Goal: Task Accomplishment & Management: Manage account settings

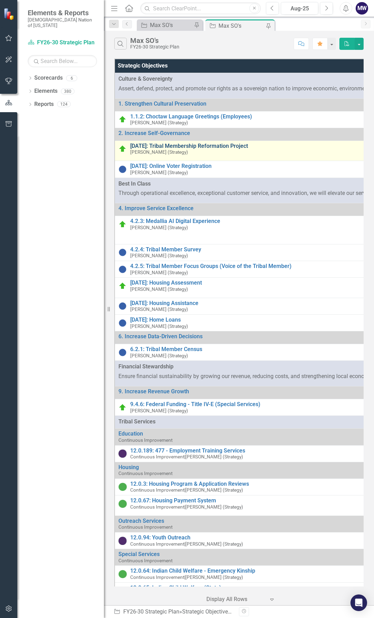
drag, startPoint x: 172, startPoint y: 146, endPoint x: 8, endPoint y: 402, distance: 304.0
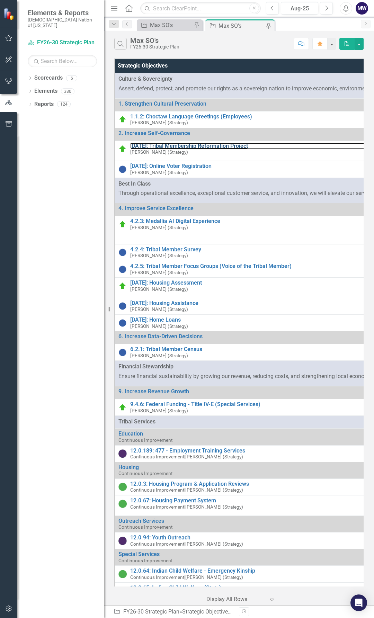
click at [172, 146] on link "[DATE]: Tribal Membership Reformation Project" at bounding box center [258, 146] width 257 height 6
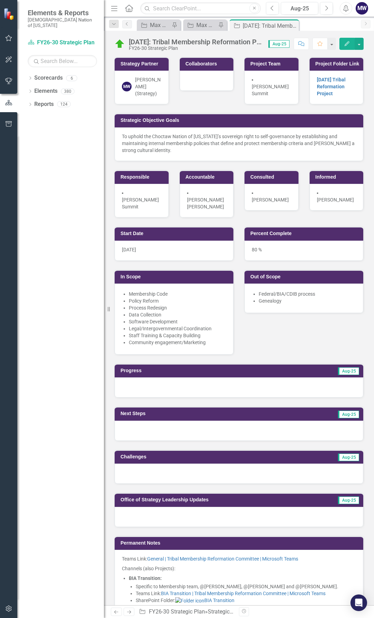
click at [155, 154] on p "To uphold the Choctaw Nation of [US_STATE]’s sovereign right to self-governance…" at bounding box center [239, 143] width 234 height 21
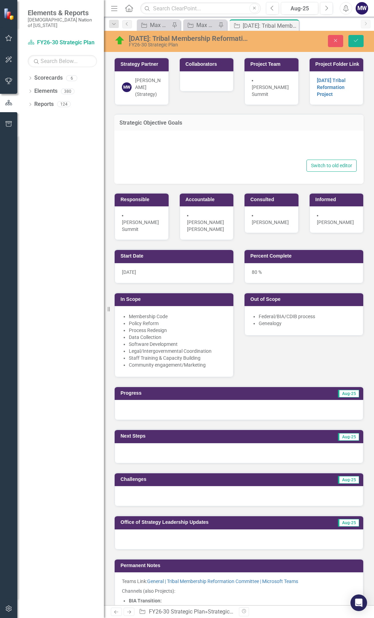
type textarea "<p>To uphold the Choctaw Nation of Oklahoma’s sovereign right to self-governanc…"
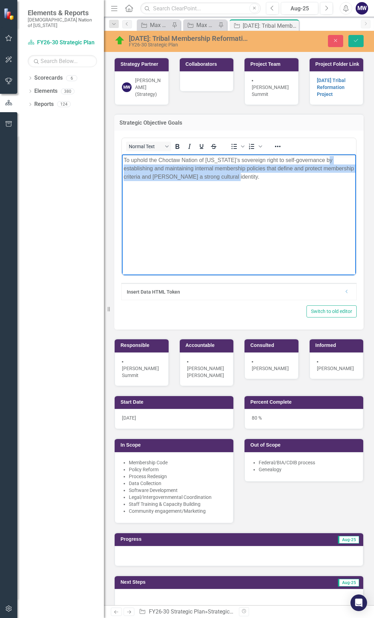
drag, startPoint x: 261, startPoint y: 177, endPoint x: 124, endPoint y: 170, distance: 136.6
click at [124, 170] on p "To uphold the Choctaw Nation of [US_STATE]’s sovereign right to self-governance…" at bounding box center [239, 168] width 230 height 25
click at [306, 191] on body "To uphold the Choctaw Nation of [US_STATE]’s sovereign right to self-governance…" at bounding box center [239, 206] width 234 height 104
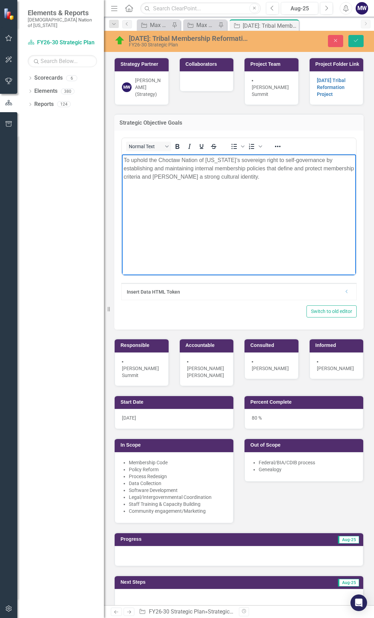
click at [216, 106] on div "Strategy Partner MW Max White (Strategy) Collaborators Project Team Carrie Summ…" at bounding box center [239, 216] width 260 height 337
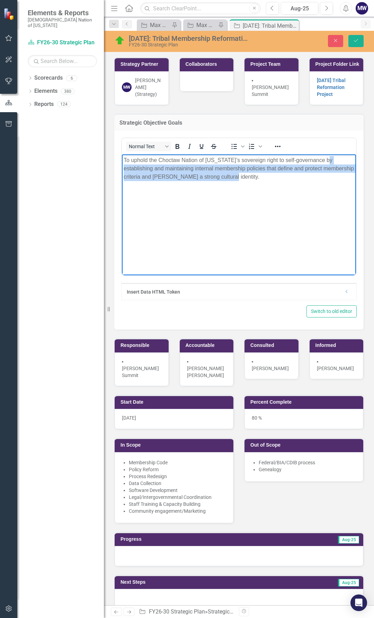
drag, startPoint x: 257, startPoint y: 177, endPoint x: 117, endPoint y: 168, distance: 140.8
click at [122, 168] on html "To uphold the Choctaw Nation of [US_STATE]’s sovereign right to self-governance…" at bounding box center [239, 206] width 234 height 104
click at [282, 206] on body "To uphold the Choctaw Nation of [US_STATE]’s sovereign right to self-governance…" at bounding box center [239, 206] width 234 height 104
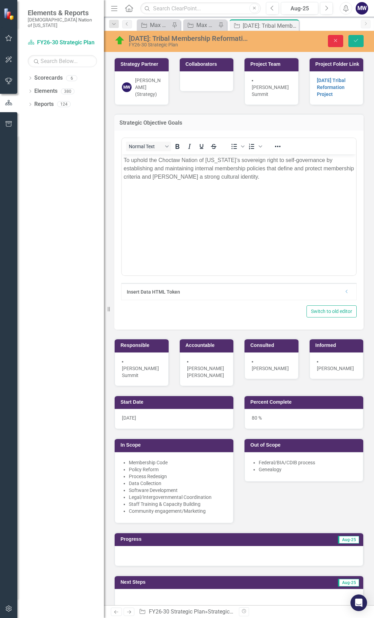
click at [335, 39] on icon "Close" at bounding box center [335, 40] width 6 height 5
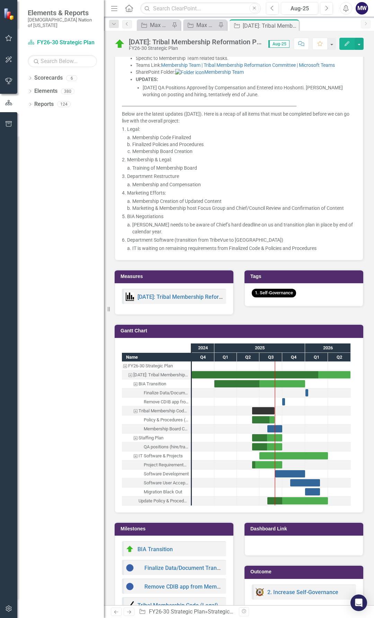
scroll to position [969, 0]
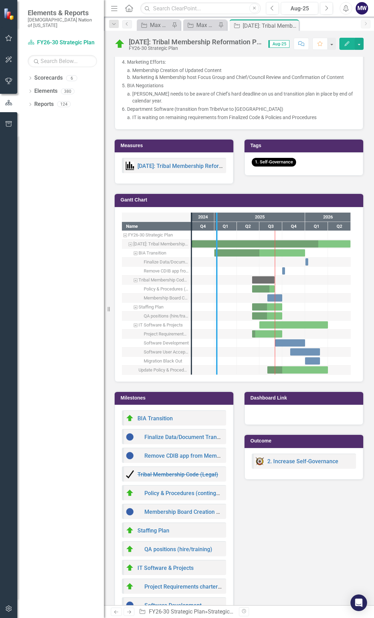
drag, startPoint x: 192, startPoint y: 329, endPoint x: 223, endPoint y: 328, distance: 31.2
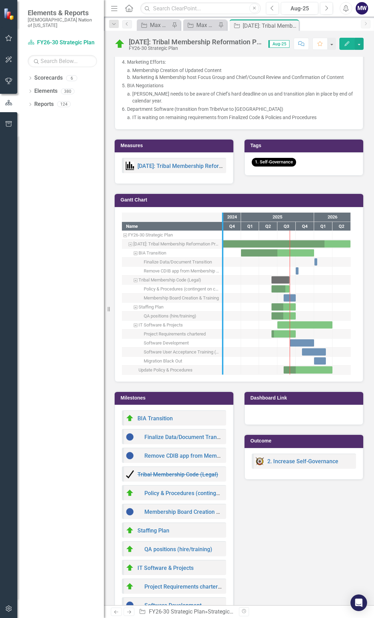
drag, startPoint x: 222, startPoint y: 340, endPoint x: 248, endPoint y: 340, distance: 26.3
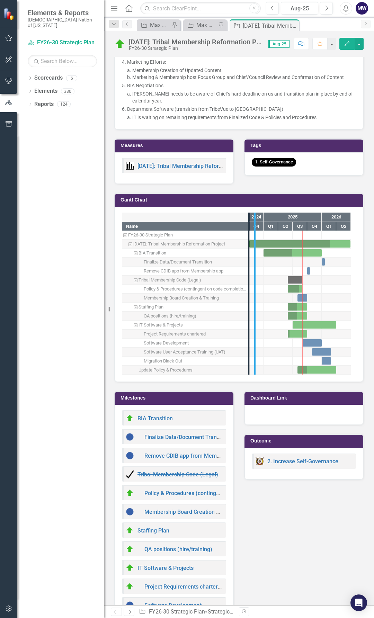
drag, startPoint x: 254, startPoint y: 344, endPoint x: 266, endPoint y: 344, distance: 11.4
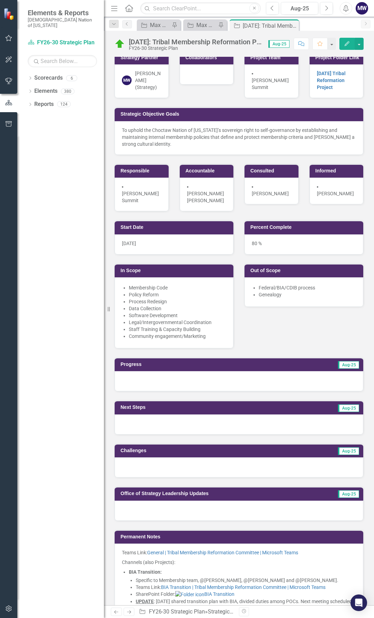
scroll to position [0, 0]
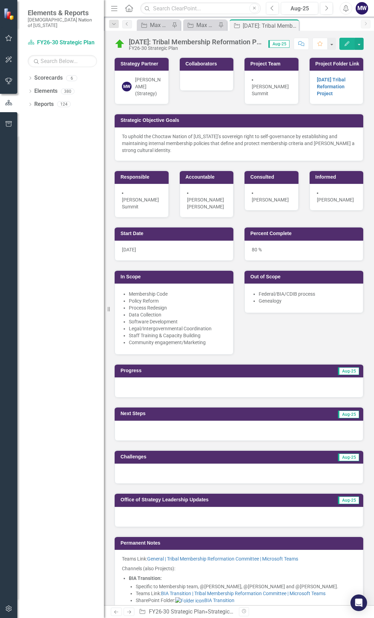
click at [342, 372] on span "Aug-25" at bounding box center [348, 371] width 21 height 8
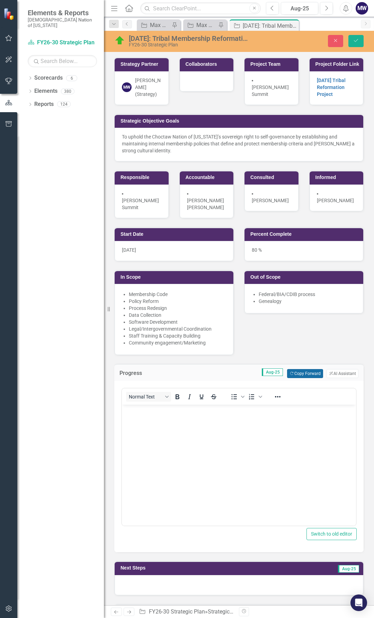
click at [304, 372] on button "Copy Forward Copy Forward" at bounding box center [305, 373] width 36 height 9
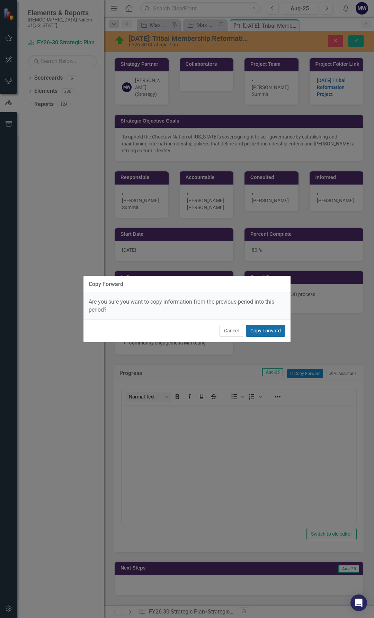
click at [261, 332] on button "Copy Forward" at bounding box center [265, 331] width 39 height 12
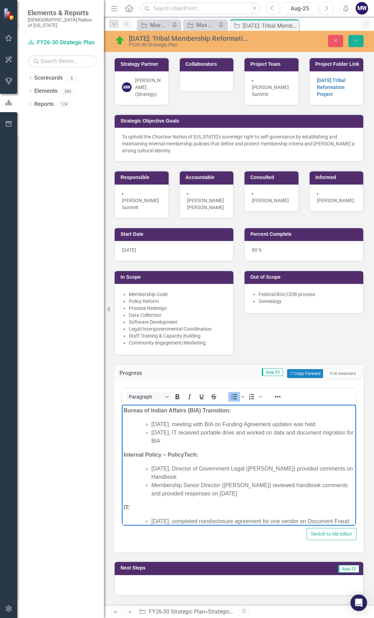
drag, startPoint x: 197, startPoint y: 439, endPoint x: 152, endPoint y: 425, distance: 47.2
click at [151, 425] on ul "July 17, 2025, meeting with BIA on Funding Agreement updates was held July 22, …" at bounding box center [245, 432] width 217 height 25
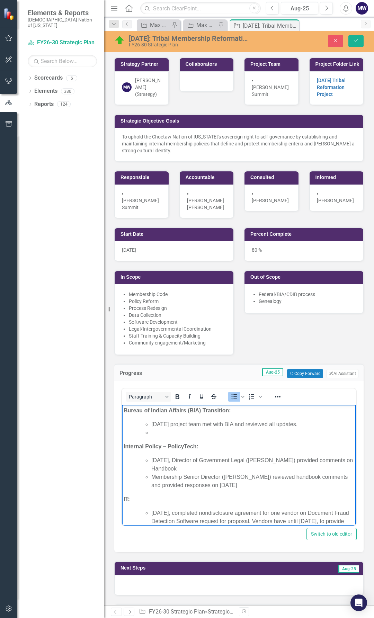
click at [324, 426] on li "[DATE] project team met with BIA and reviewed all updates." at bounding box center [252, 424] width 203 height 8
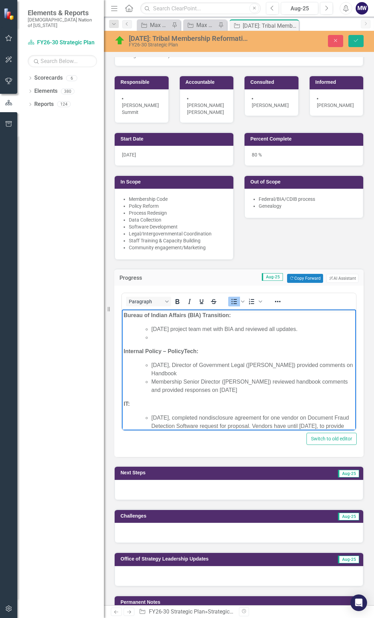
scroll to position [138, 0]
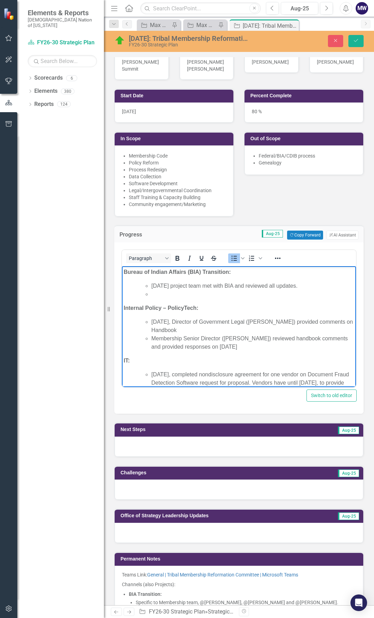
click at [346, 427] on span "Aug-25" at bounding box center [348, 430] width 21 height 8
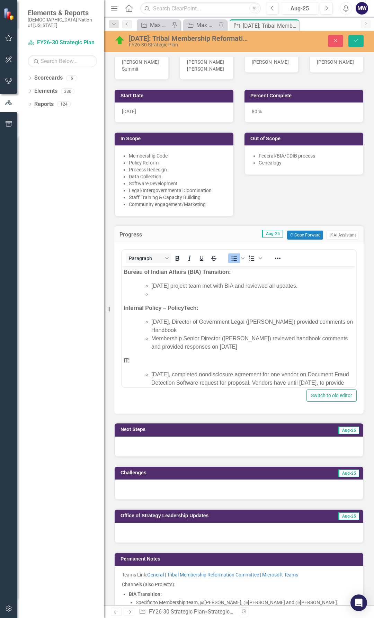
click at [347, 430] on span "Aug-25" at bounding box center [348, 430] width 21 height 8
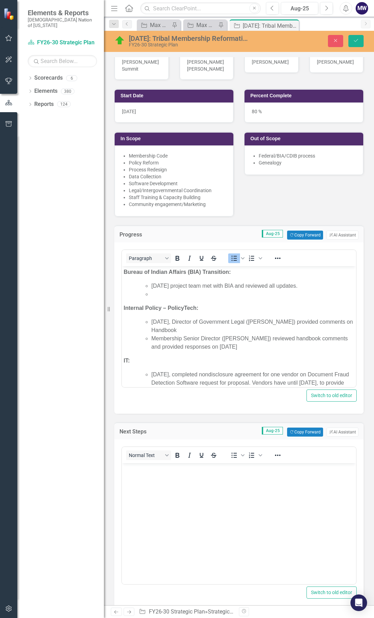
scroll to position [0, 0]
click at [298, 429] on button "Copy Forward Copy Forward" at bounding box center [305, 431] width 36 height 9
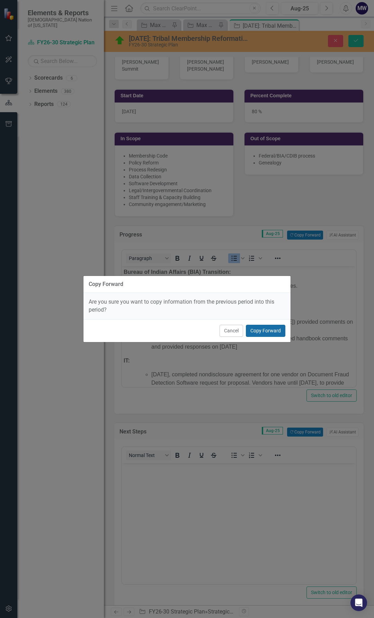
click at [255, 328] on button "Copy Forward" at bounding box center [265, 331] width 39 height 12
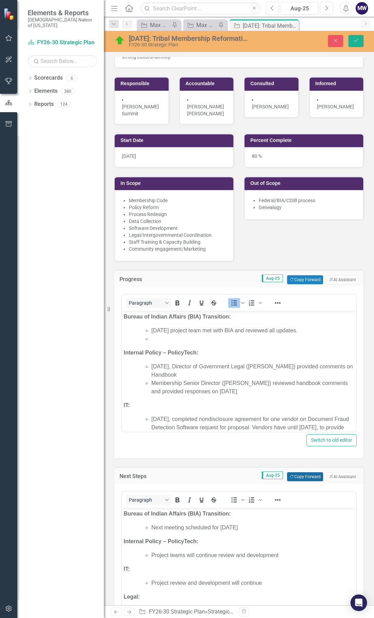
scroll to position [208, 0]
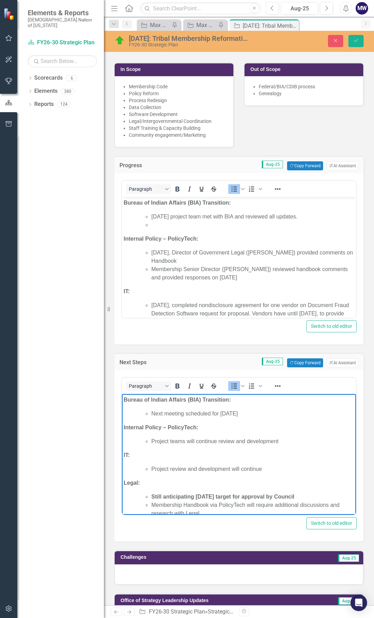
drag, startPoint x: 242, startPoint y: 414, endPoint x: 220, endPoint y: 414, distance: 21.8
click at [220, 414] on li "Next meeting scheduled for August 4, 2025" at bounding box center [252, 413] width 203 height 8
click at [153, 414] on li "Next meeting scheduled for September 16, 2025" at bounding box center [252, 413] width 203 height 8
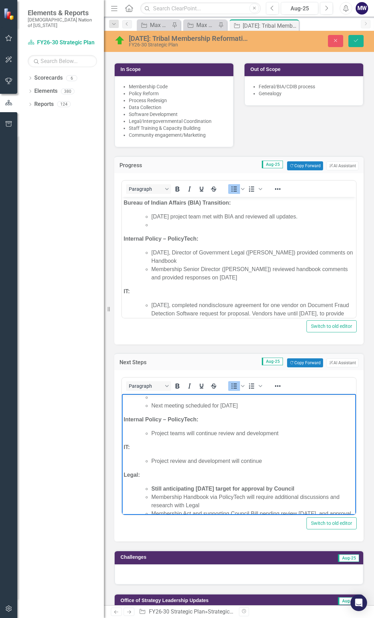
scroll to position [0, 0]
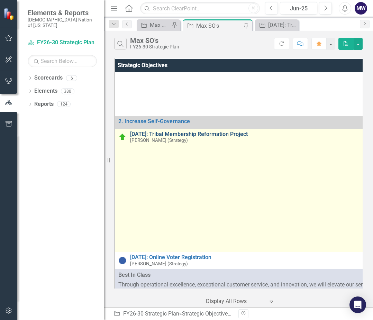
scroll to position [104, 0]
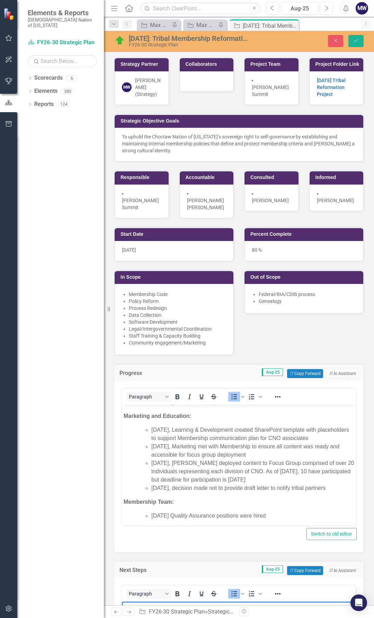
scroll to position [207, 0]
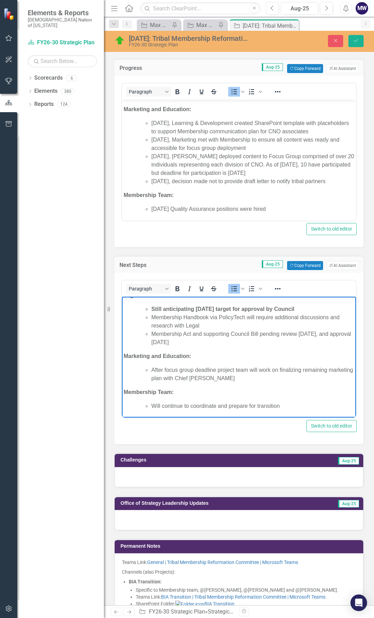
scroll to position [381, 0]
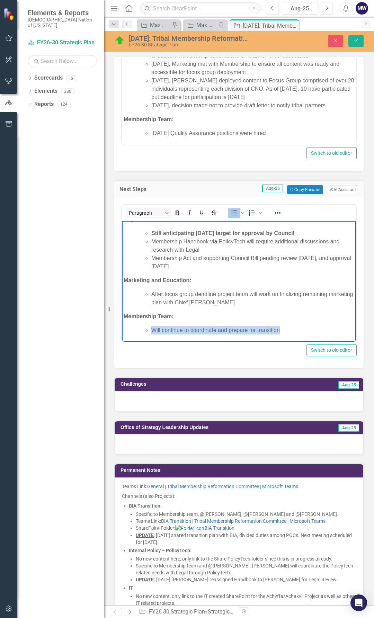
drag, startPoint x: 290, startPoint y: 332, endPoint x: 152, endPoint y: 335, distance: 138.8
click at [152, 335] on body "Bureau of Indian Affairs (BIA) Transition: Data and Document transfer Next meet…" at bounding box center [239, 231] width 234 height 219
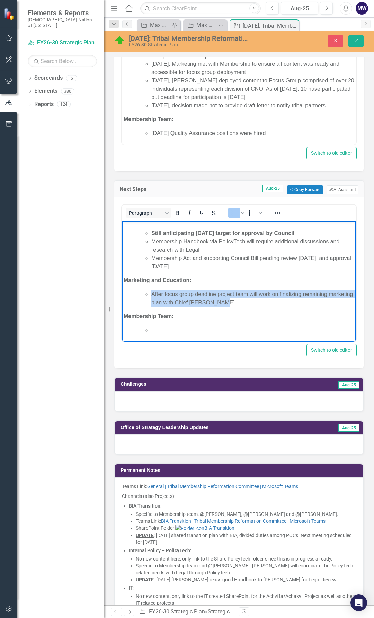
drag, startPoint x: 243, startPoint y: 303, endPoint x: 151, endPoint y: 291, distance: 92.8
click at [151, 291] on ul "After focus group deadline project team will work on finalizing remaining marke…" at bounding box center [245, 298] width 217 height 17
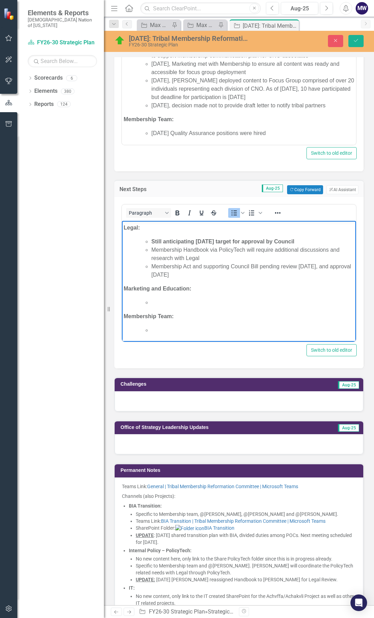
drag, startPoint x: 218, startPoint y: 275, endPoint x: 148, endPoint y: 250, distance: 73.7
click at [148, 250] on ul "Still anticipating August 2025 target for approval by Council Membership Handbo…" at bounding box center [245, 258] width 217 height 42
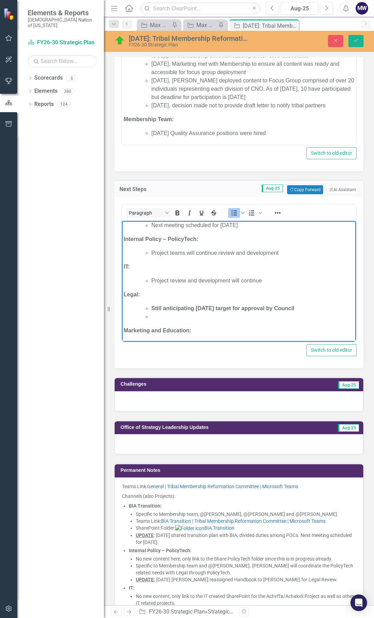
scroll to position [0, 0]
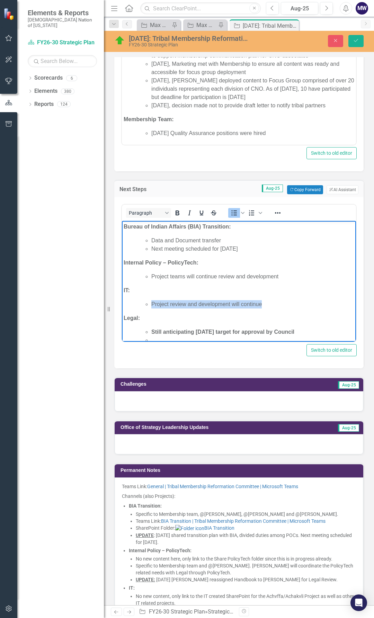
drag, startPoint x: 269, startPoint y: 304, endPoint x: 152, endPoint y: 302, distance: 117.0
click at [152, 302] on li "Project review and development will continue" at bounding box center [252, 304] width 203 height 8
drag, startPoint x: 282, startPoint y: 274, endPoint x: 150, endPoint y: 273, distance: 131.5
click at [150, 273] on ul "Project teams will continue review and development" at bounding box center [245, 276] width 217 height 8
drag, startPoint x: 278, startPoint y: 248, endPoint x: 148, endPoint y: 238, distance: 130.6
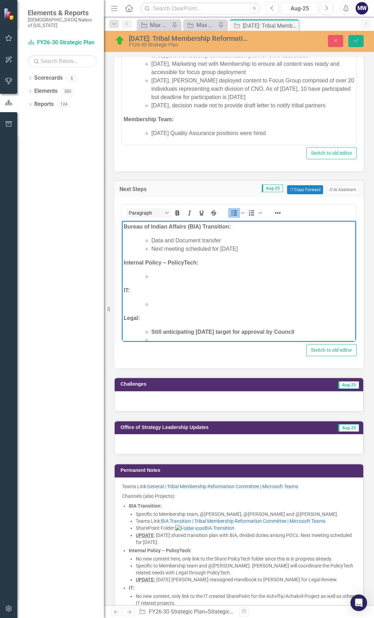
click at [148, 238] on ul "Data and Document transfer Next meeting scheduled for September 16, 2025" at bounding box center [245, 244] width 217 height 17
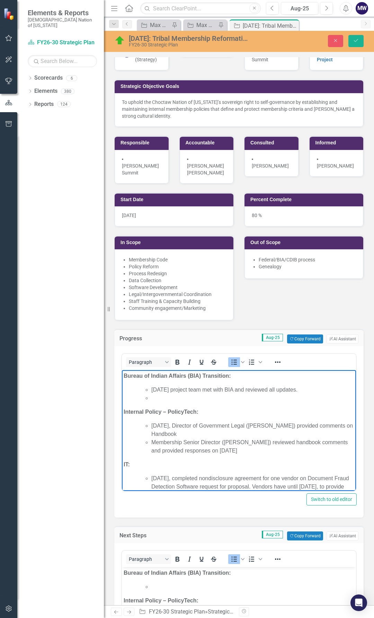
drag, startPoint x: 217, startPoint y: 446, endPoint x: 151, endPoint y: 424, distance: 70.3
click at [151, 424] on ul "July 14, 2025, Director of Government Legal (Bobbie Cate) provided comments on …" at bounding box center [245, 438] width 217 height 33
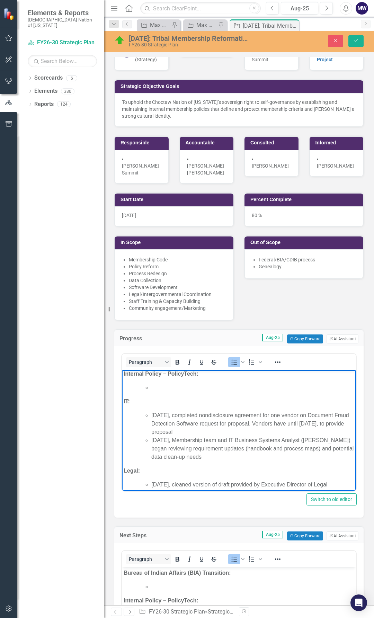
scroll to position [33, 0]
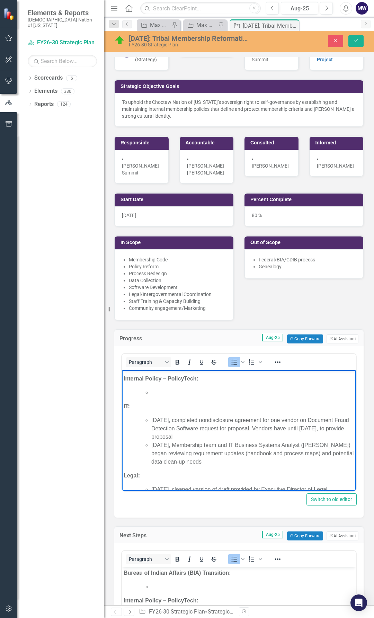
drag, startPoint x: 242, startPoint y: 391, endPoint x: 152, endPoint y: 419, distance: 94.1
click at [152, 419] on ul "July 21, 2025, completed nondisclosure agreement for one vendor on Document Fra…" at bounding box center [245, 441] width 217 height 50
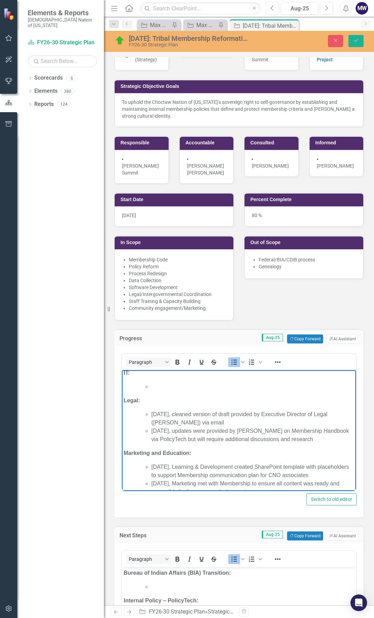
scroll to position [68, 0]
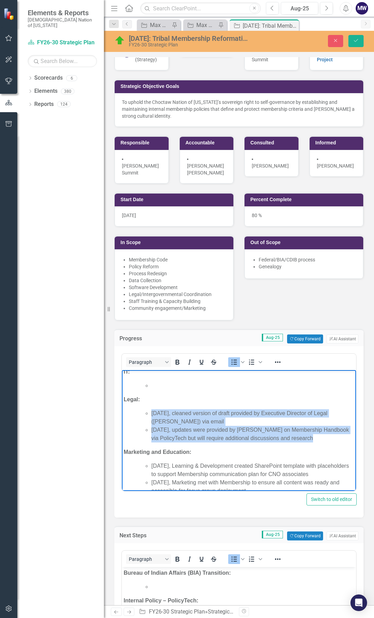
drag, startPoint x: 309, startPoint y: 435, endPoint x: 152, endPoint y: 408, distance: 159.1
click at [152, 408] on body "Bureau of Indian Affairs (BIA) Transition: August 26, 2025 project team met wit…" at bounding box center [239, 432] width 234 height 261
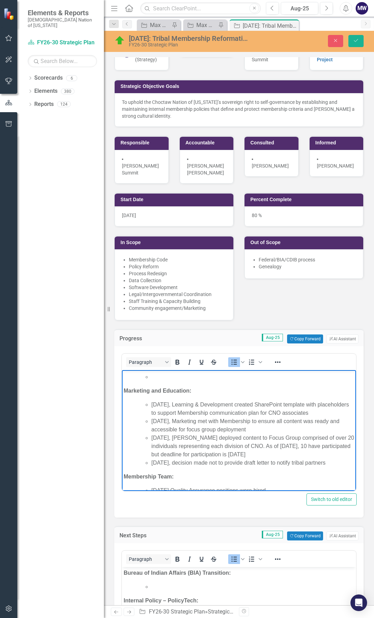
scroll to position [115, 0]
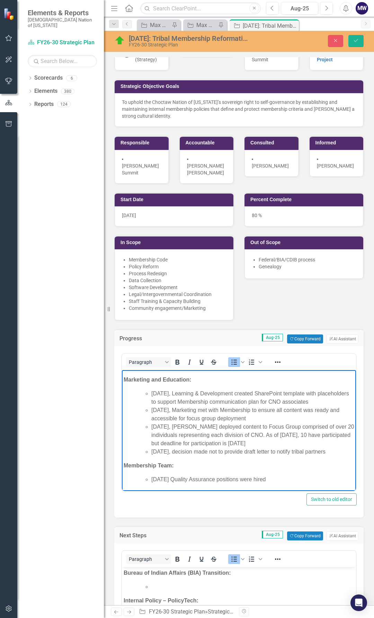
drag, startPoint x: 341, startPoint y: 451, endPoint x: 145, endPoint y: 397, distance: 202.3
click at [145, 397] on ul "July 7, 2025, Learning & Development created SharePoint template with placehold…" at bounding box center [245, 422] width 217 height 66
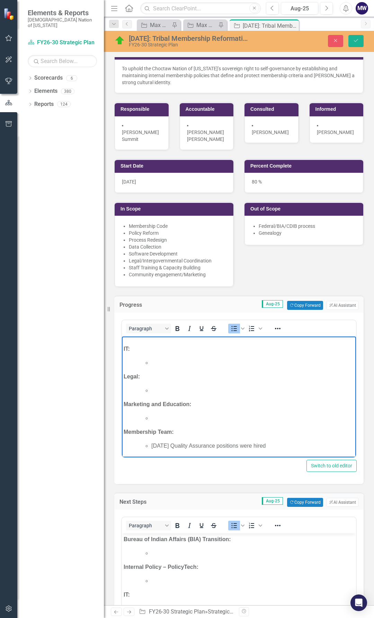
scroll to position [69, 0]
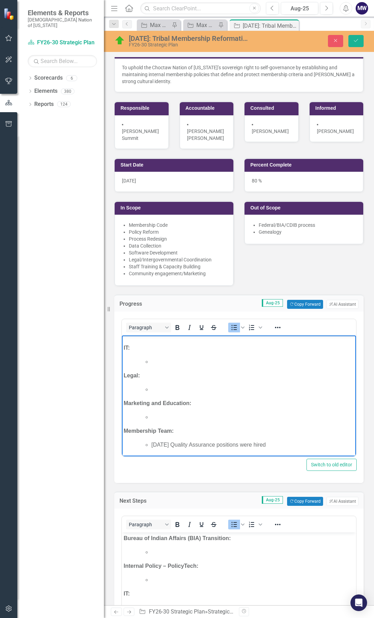
drag, startPoint x: 281, startPoint y: 443, endPoint x: 152, endPoint y: 443, distance: 129.4
click at [152, 443] on li "July 21, 2025 Quality Assurance positions were hired" at bounding box center [252, 445] width 203 height 8
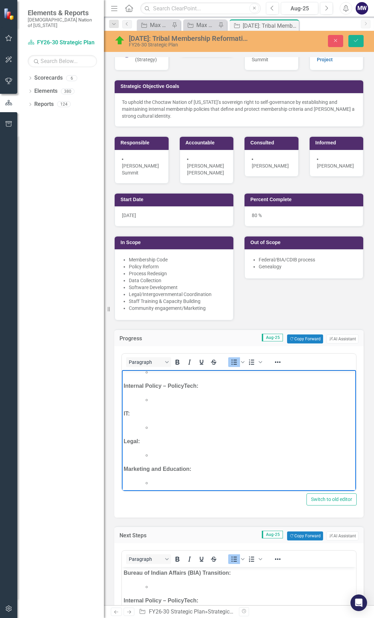
scroll to position [0, 0]
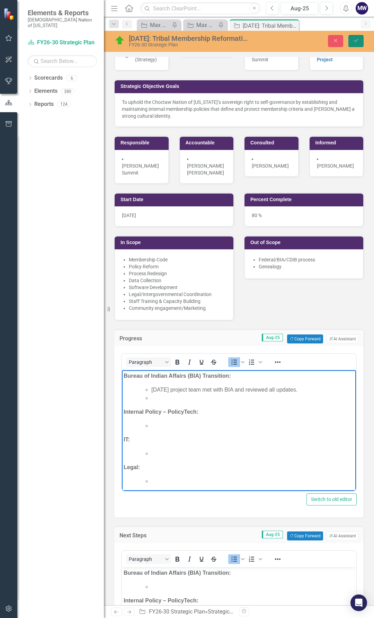
click at [359, 43] on button "Save" at bounding box center [355, 41] width 15 height 12
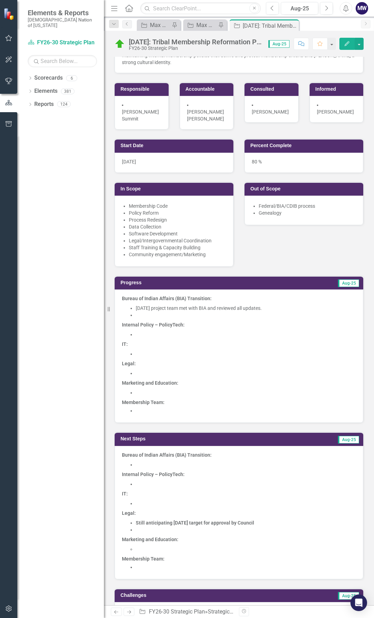
scroll to position [104, 0]
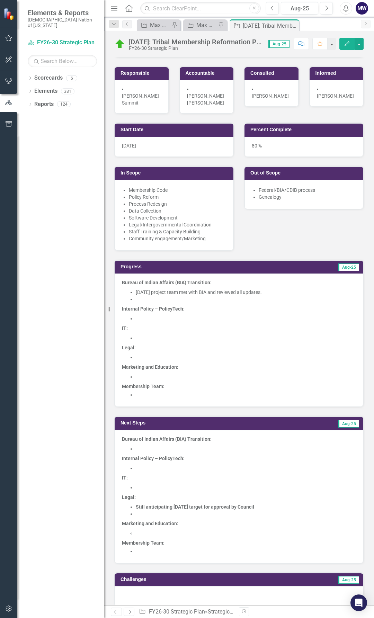
click at [152, 447] on li at bounding box center [246, 448] width 220 height 7
click at [151, 447] on li at bounding box center [246, 448] width 220 height 7
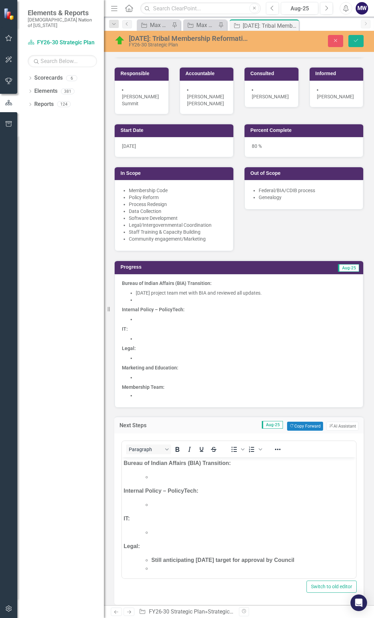
scroll to position [0, 0]
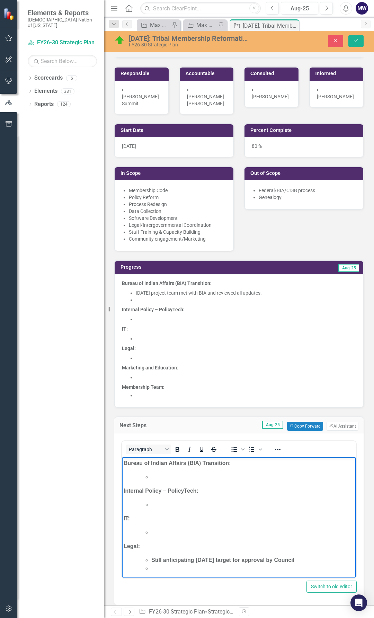
click at [157, 476] on li "Rich Text Area. Press ALT-0 for help." at bounding box center [252, 476] width 203 height 8
click at [171, 478] on li "CNO IT coordinating efforts to" at bounding box center [252, 476] width 203 height 8
click at [250, 477] on li "CNO IT is coordinating efforts to" at bounding box center [252, 476] width 203 height 8
click at [176, 474] on li "CNO IT is coordinating efforts to initiate" at bounding box center [252, 476] width 203 height 8
click at [258, 478] on li "CNO IT is coordinating efforts to initiate" at bounding box center [252, 476] width 203 height 8
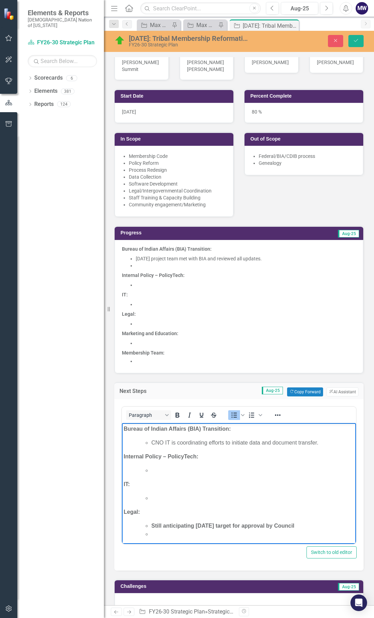
scroll to position [138, 0]
drag, startPoint x: 359, startPoint y: 41, endPoint x: 359, endPoint y: 160, distance: 119.1
click at [359, 41] on button "Save" at bounding box center [355, 41] width 15 height 12
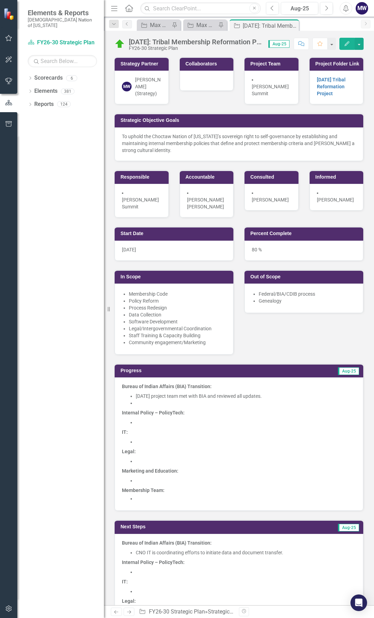
click at [188, 400] on li at bounding box center [246, 402] width 220 height 7
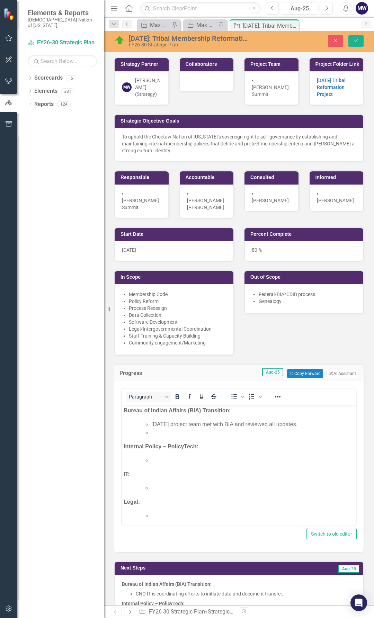
scroll to position [0, 0]
click at [169, 436] on li "Rich Text Area. Press ALT-0 for help." at bounding box center [252, 432] width 203 height 8
